Goal: Task Accomplishment & Management: Use online tool/utility

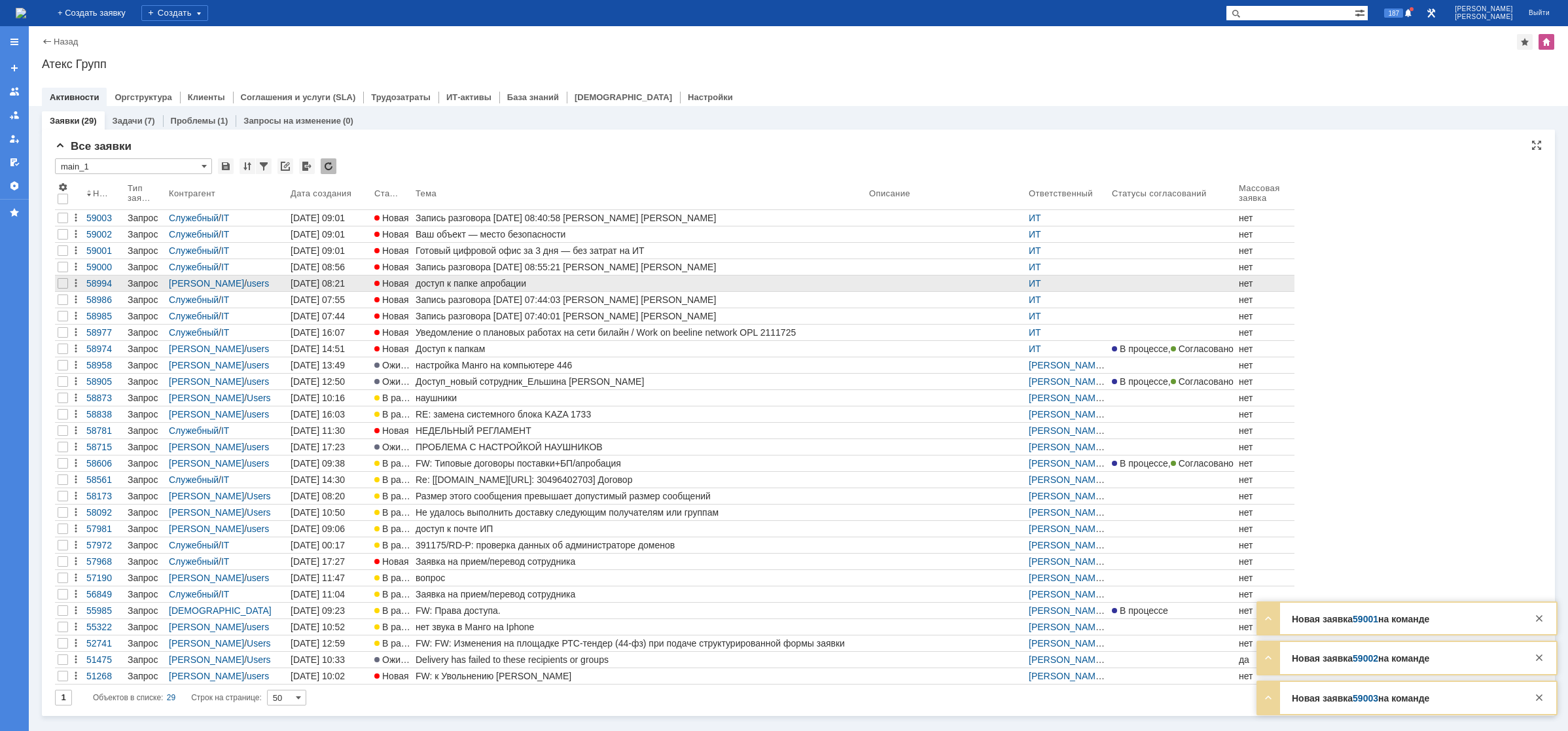
click at [452, 282] on div "доступ к папке апробации" at bounding box center [639, 283] width 448 height 11
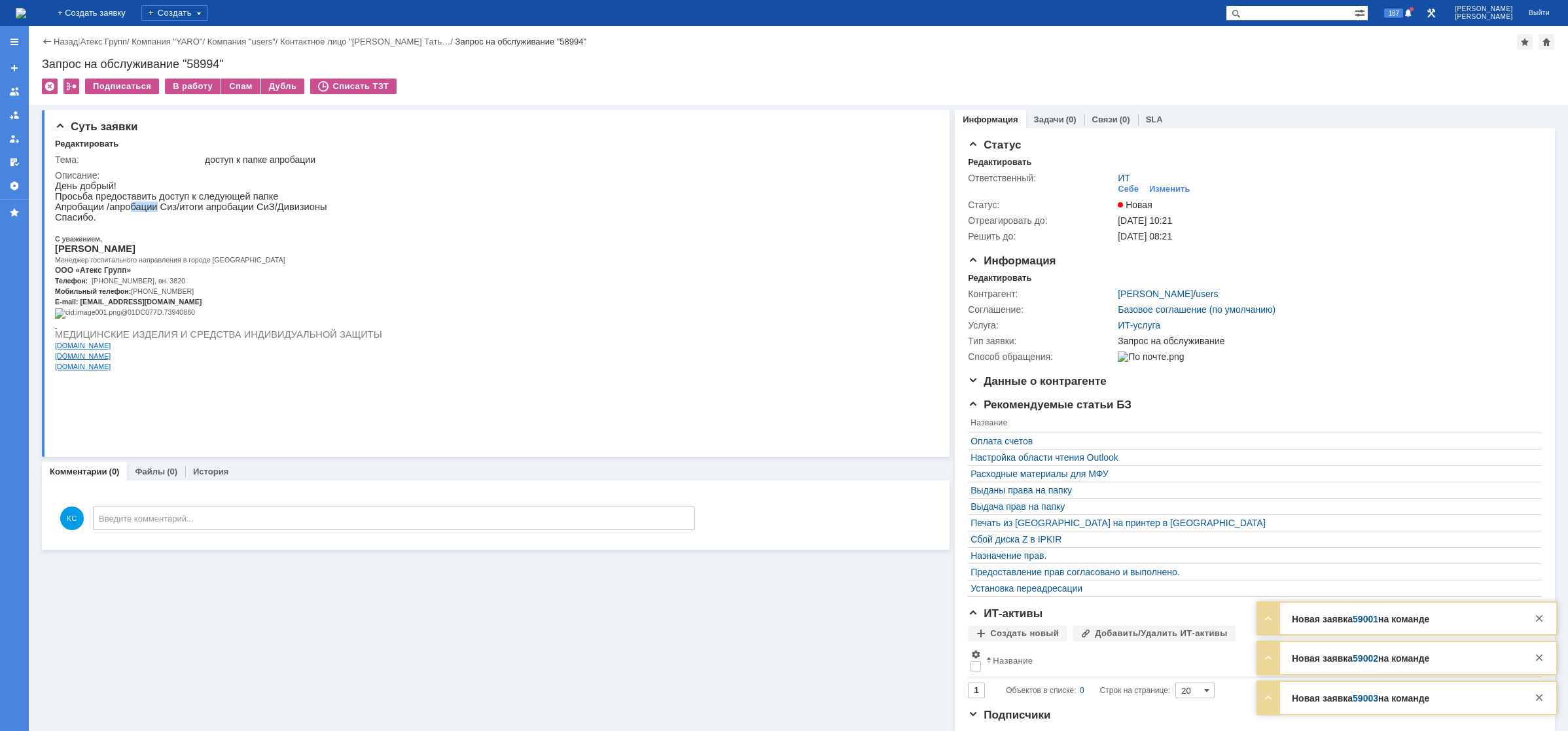
drag, startPoint x: 126, startPoint y: 210, endPoint x: 160, endPoint y: 210, distance: 34.0
click at [152, 210] on p "Апробации /апробации Сиз/итоги апробации СиЗ/Дивизионы" at bounding box center [219, 207] width 327 height 11
click at [172, 210] on p "Апробации /апробации Сиз/итоги апробации СиЗ/Дивизионы" at bounding box center [219, 207] width 327 height 11
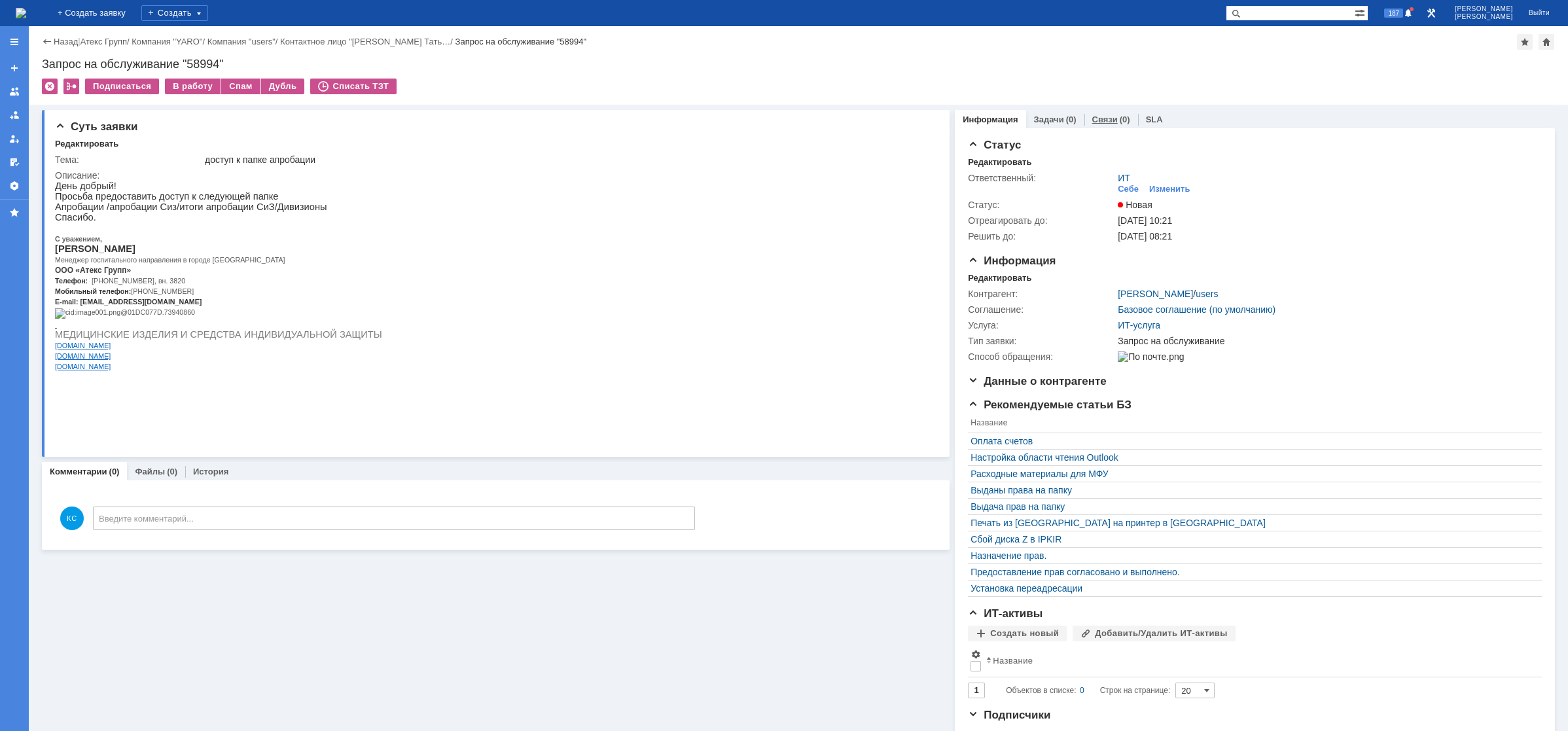
click at [1102, 119] on link "Связи" at bounding box center [1105, 119] width 25 height 10
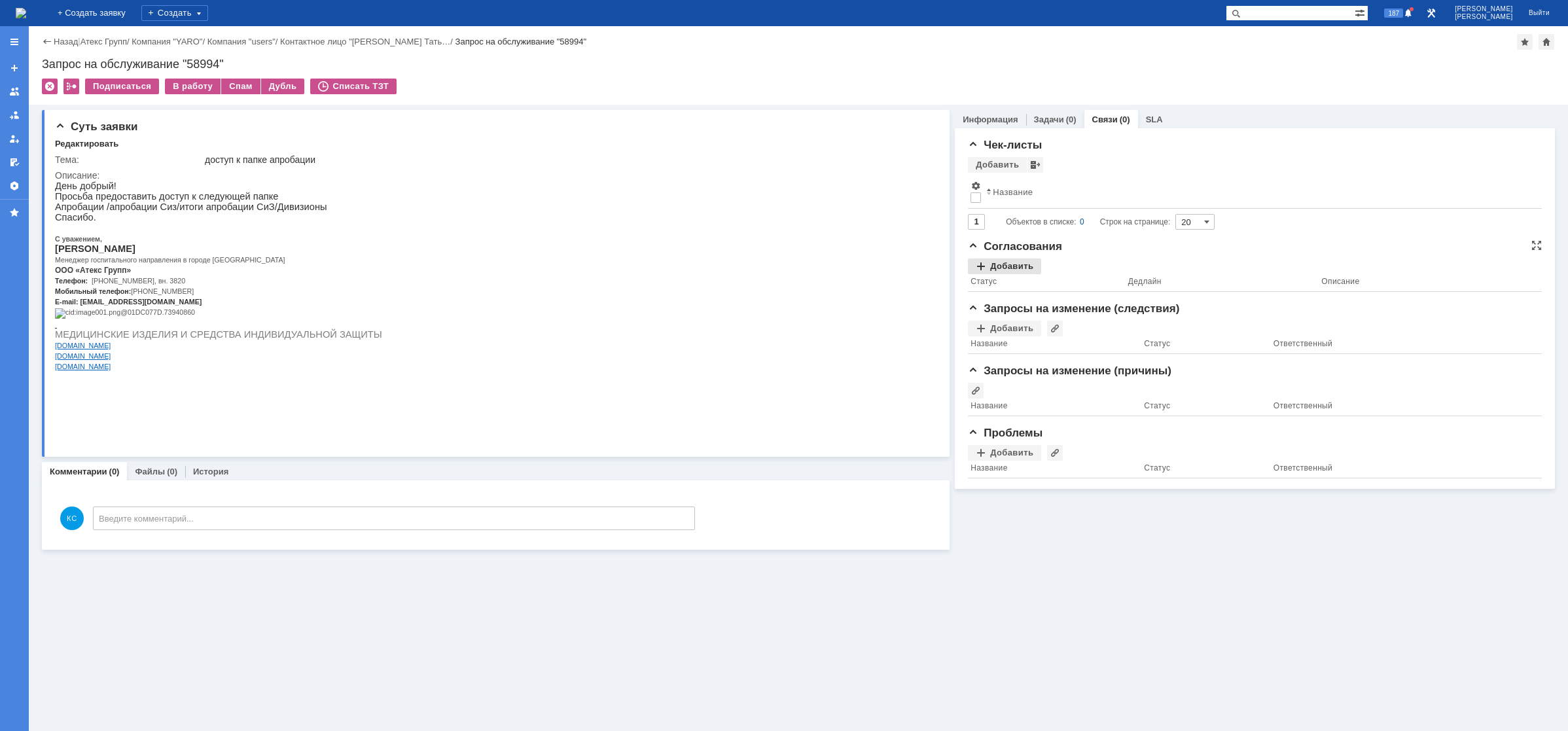
click at [1020, 258] on div "Добавить" at bounding box center [1004, 266] width 73 height 16
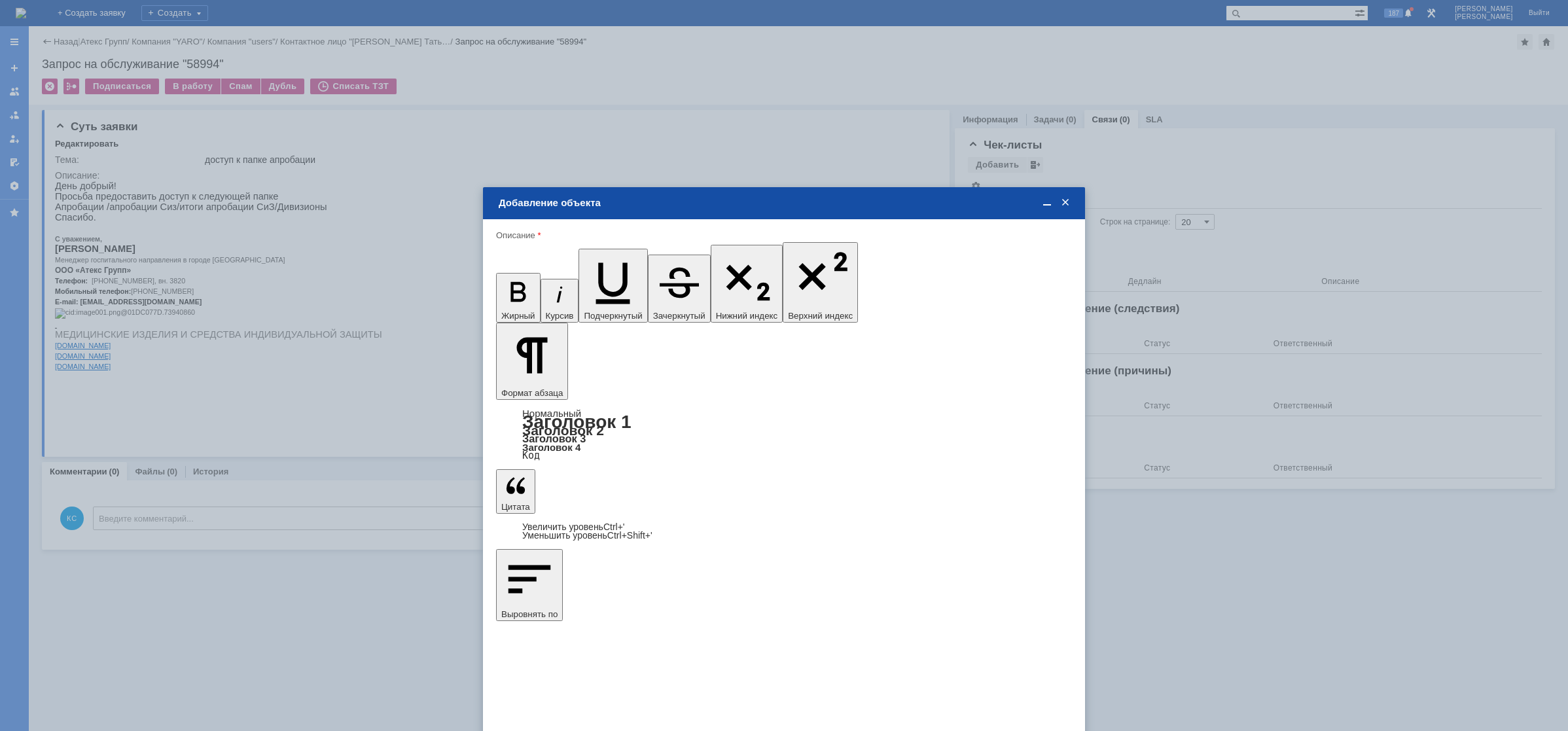
type input "Выбрано: 0 (объекты класса 'Сотрудник')"
drag, startPoint x: 541, startPoint y: 389, endPoint x: 459, endPoint y: 384, distance: 82.2
click at [462, 384] on body "Идет загрузка, пожалуйста, подождите. На домашнюю + Создать заявку Создать 187 …" at bounding box center [784, 366] width 1568 height 731
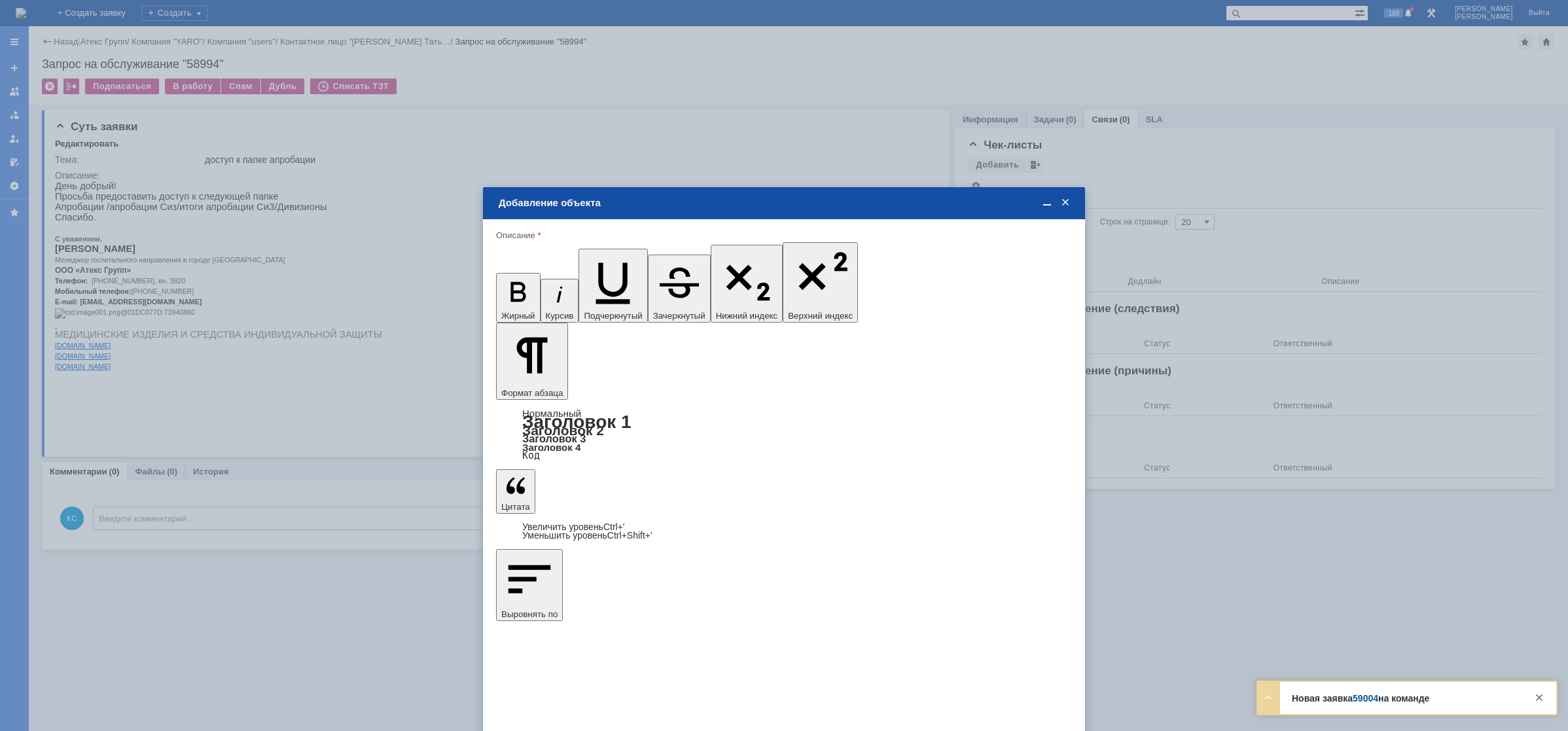
click at [584, 470] on span "[PERSON_NAME]" at bounding box center [605, 470] width 70 height 10
click at [0, 0] on input "[PERSON_NAME]" at bounding box center [0, 0] width 0 height 0
type input "Выбрано: 1 (объекты класса 'Сотрудник')"
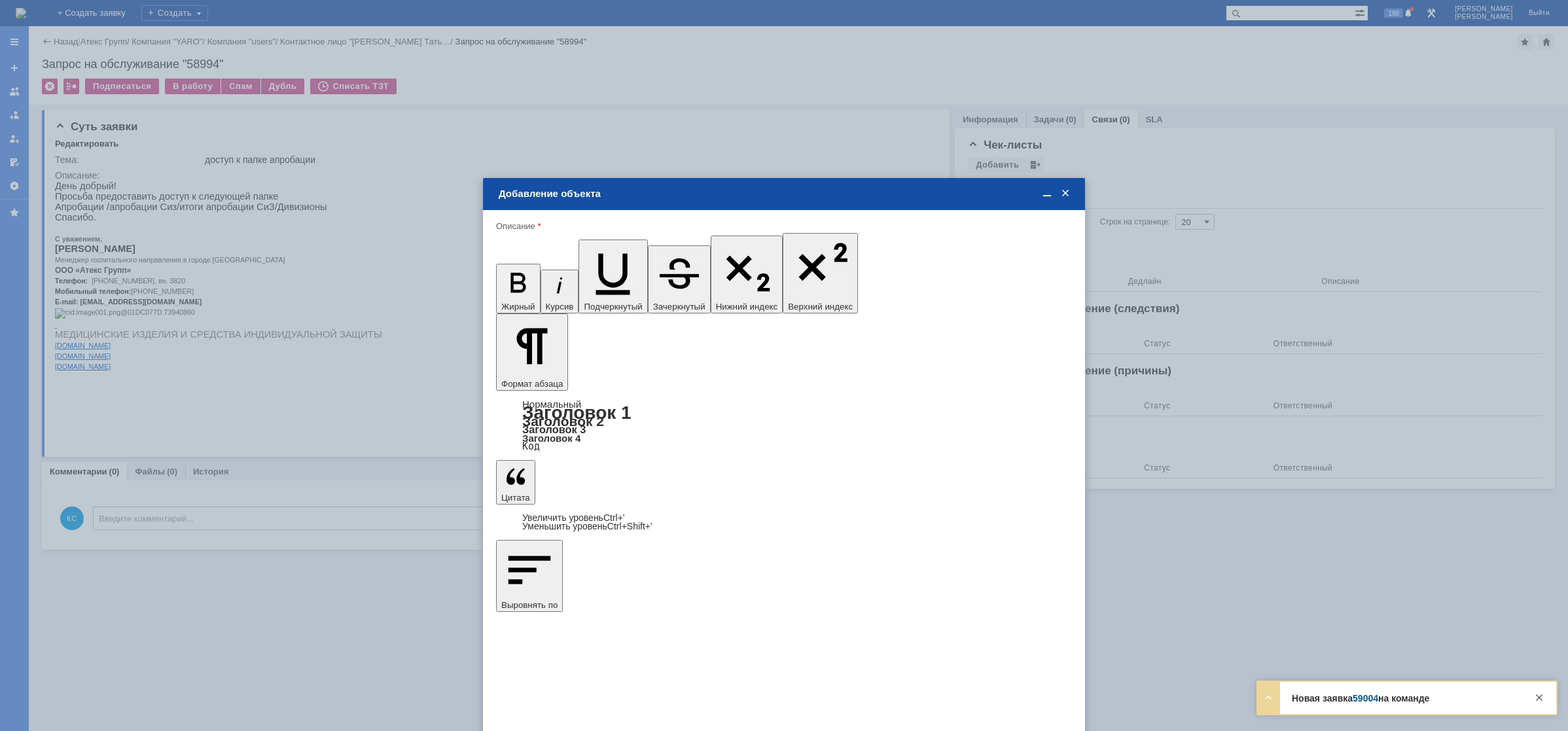
type input "1"
click at [881, 481] on span "дней" at bounding box center [881, 483] width 51 height 11
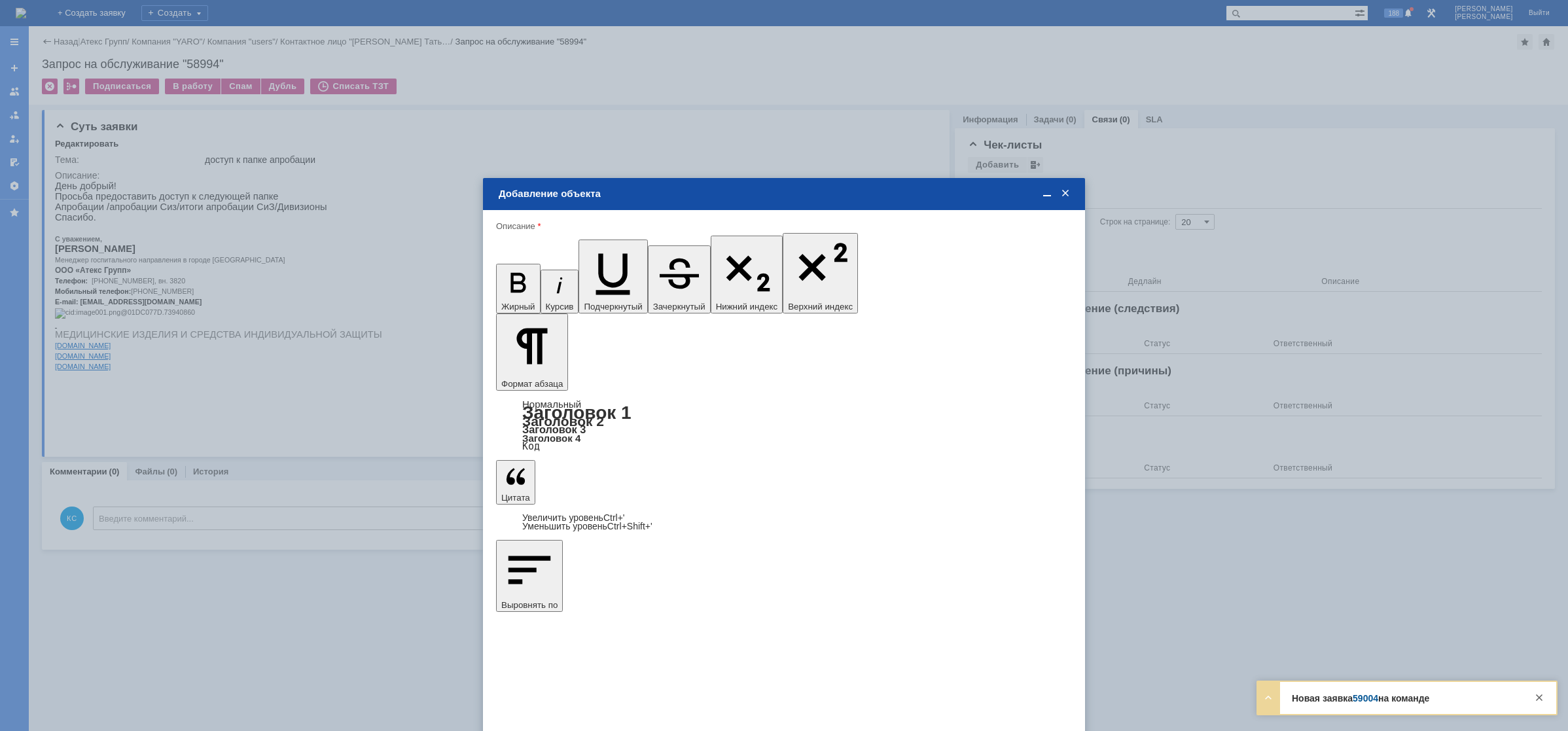
type input "дней"
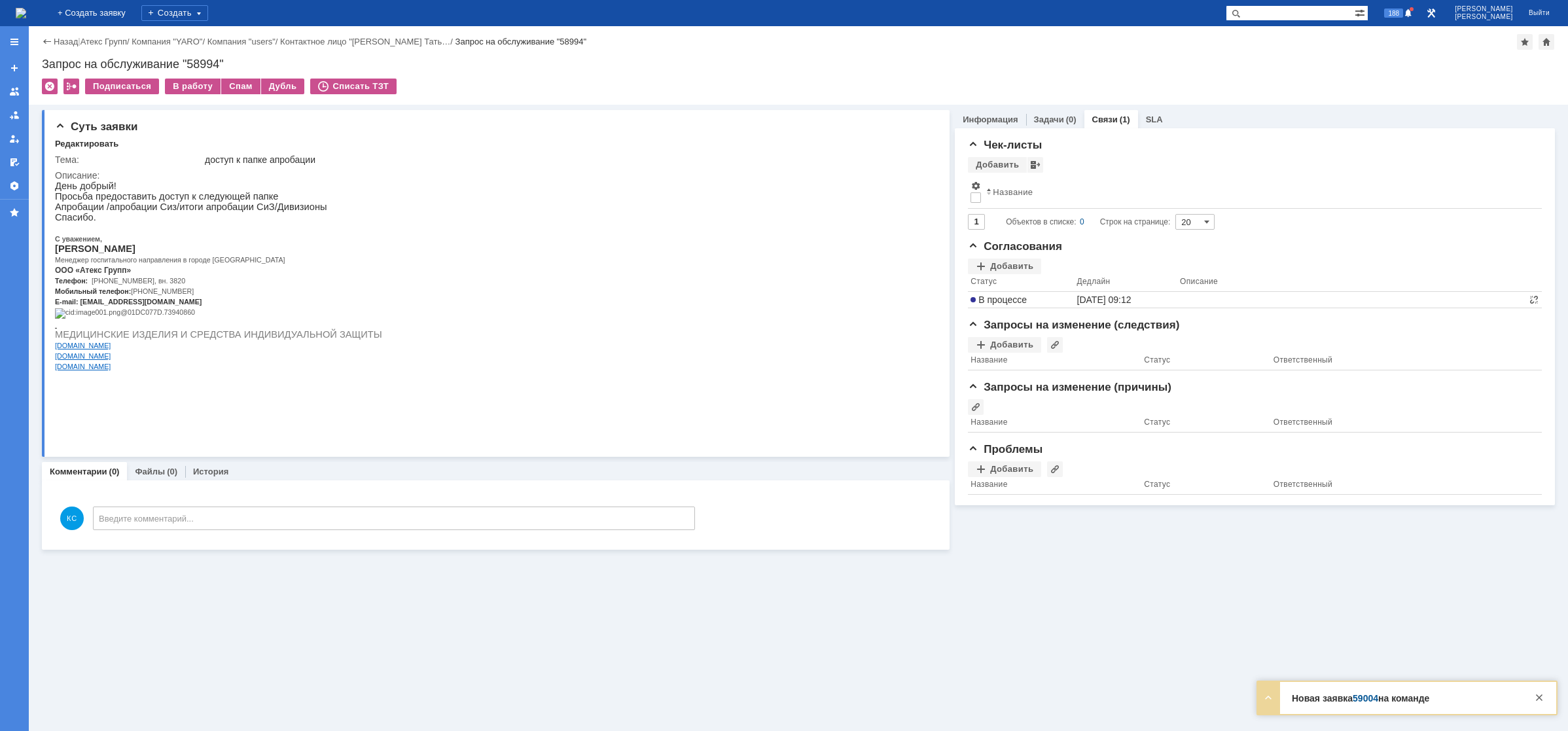
click at [26, 10] on img at bounding box center [20, 13] width 11 height 11
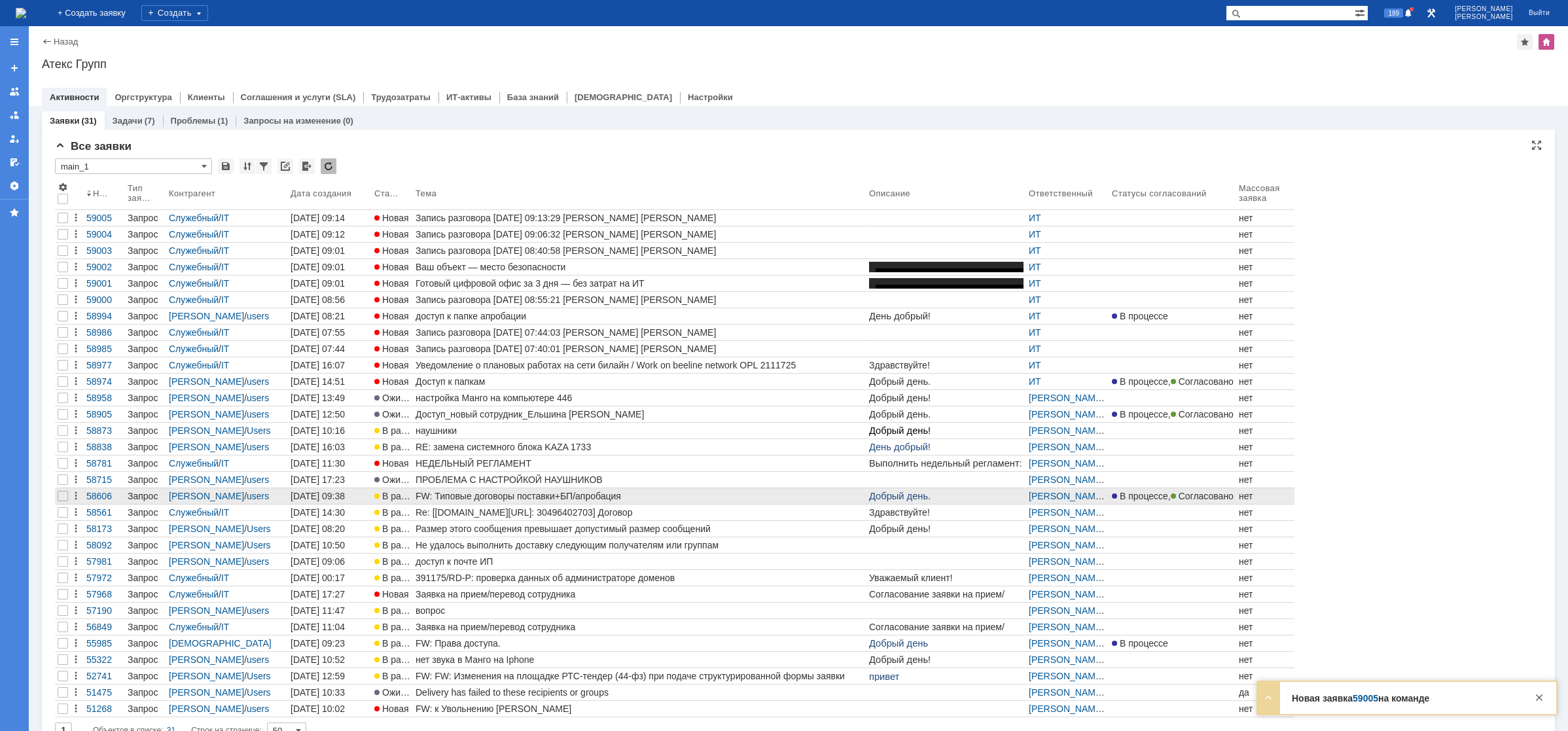
click at [499, 493] on div "FW: Типовые договоры поставки+БП/апробация" at bounding box center [639, 495] width 448 height 11
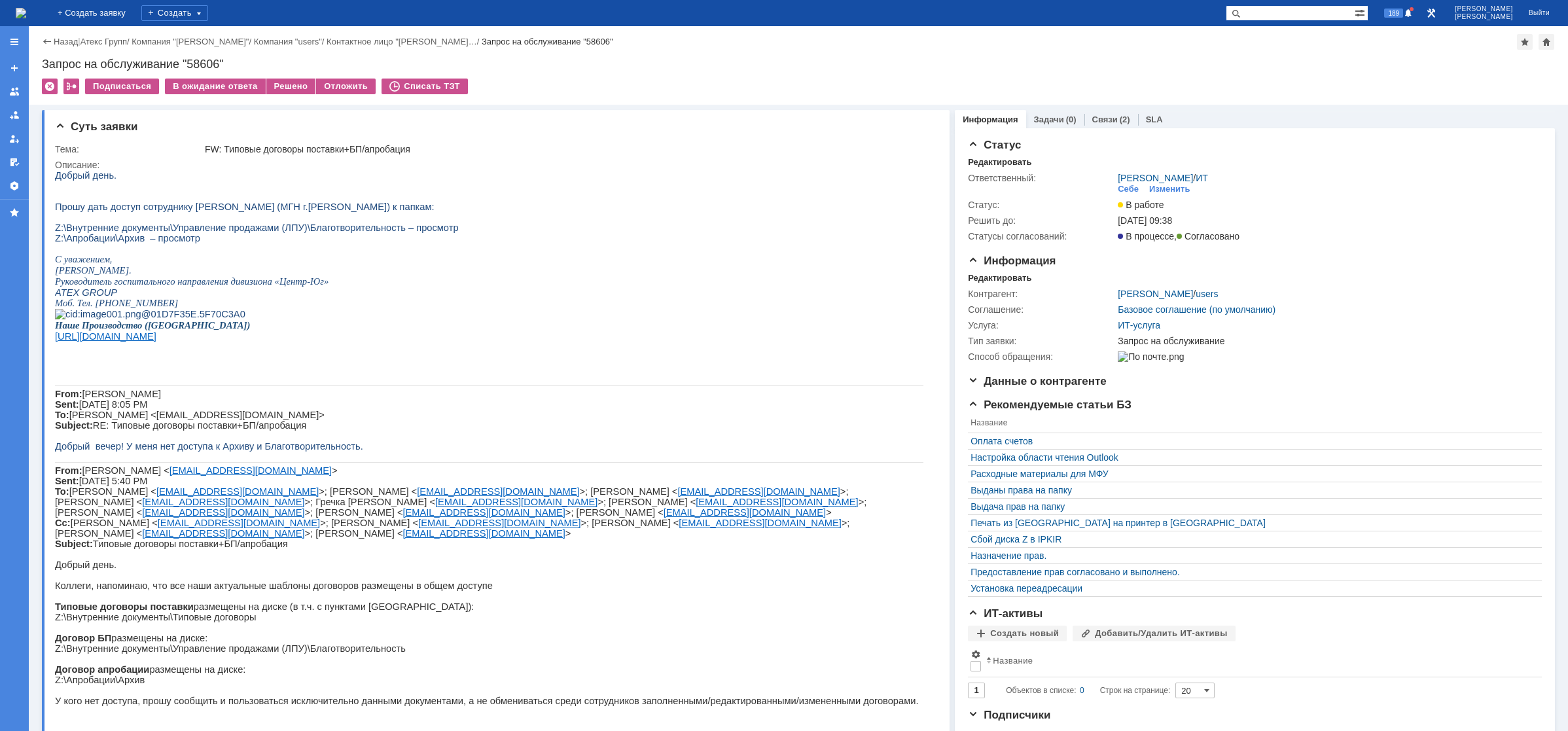
click at [26, 11] on img at bounding box center [20, 13] width 11 height 11
